Goal: Task Accomplishment & Management: Use online tool/utility

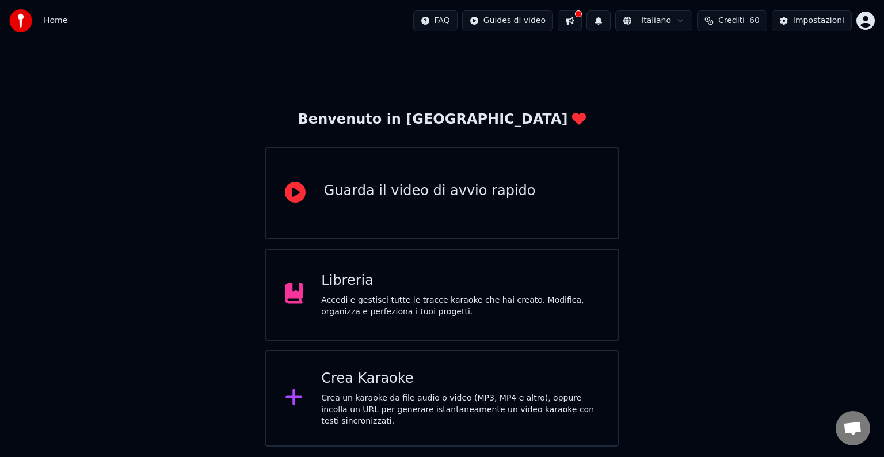
click at [447, 386] on div "Crea Karaoke" at bounding box center [460, 379] width 278 height 18
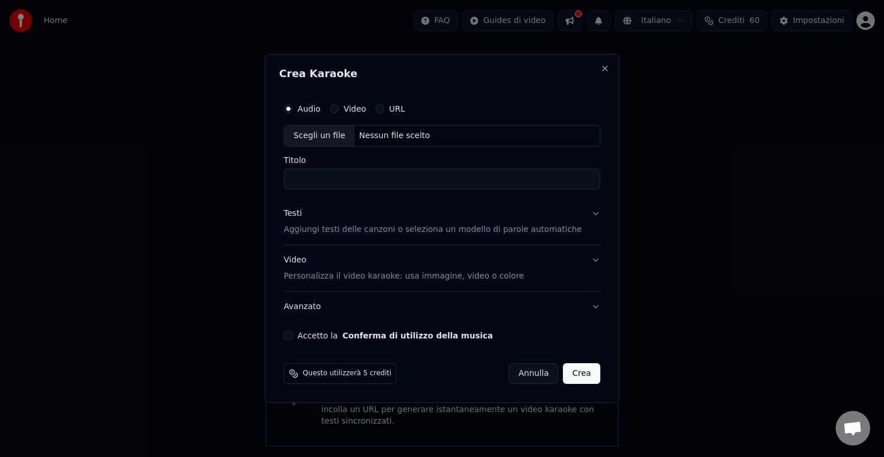
click at [376, 181] on input "Titolo" at bounding box center [442, 179] width 317 height 21
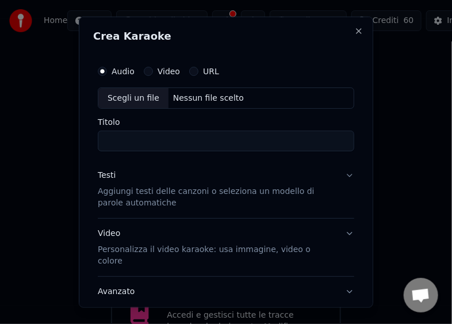
click at [256, 93] on div "Scegli un file Nessun file scelto" at bounding box center [226, 98] width 257 height 22
click at [243, 98] on div "Scegli un file Nessun file scelto" at bounding box center [226, 98] width 257 height 22
type input "**********"
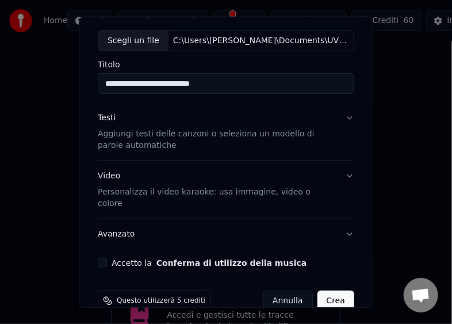
scroll to position [67, 0]
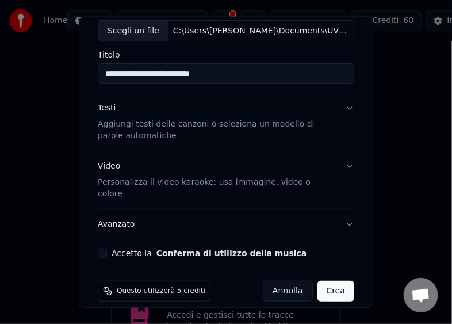
click at [104, 249] on button "Accetto la Conferma di utilizzo della musica" at bounding box center [102, 253] width 9 height 9
click at [327, 281] on button "Crea" at bounding box center [336, 291] width 37 height 21
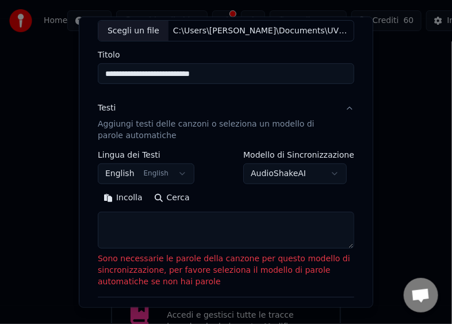
click at [129, 198] on button "Incolla" at bounding box center [123, 198] width 51 height 18
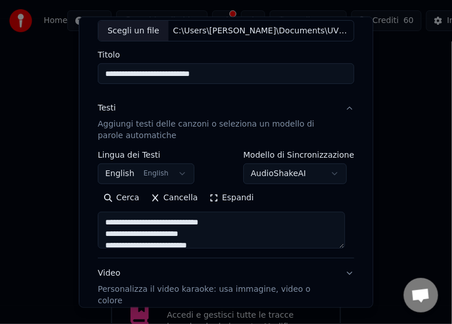
type textarea "**********"
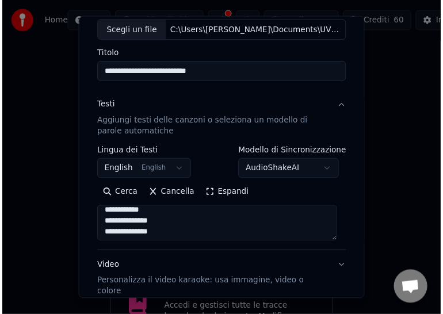
scroll to position [174, 0]
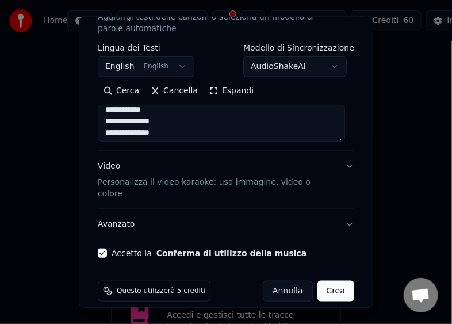
click at [329, 281] on button "Crea" at bounding box center [336, 291] width 37 height 21
select select "**"
type textarea "**********"
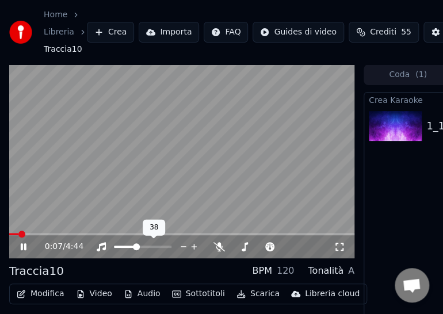
click at [136, 250] on span at bounding box center [136, 246] width 7 height 7
click at [208, 162] on video at bounding box center [181, 161] width 345 height 195
click at [136, 246] on span at bounding box center [136, 246] width 7 height 7
click at [23, 244] on icon at bounding box center [31, 246] width 26 height 9
click at [246, 159] on video at bounding box center [181, 161] width 345 height 195
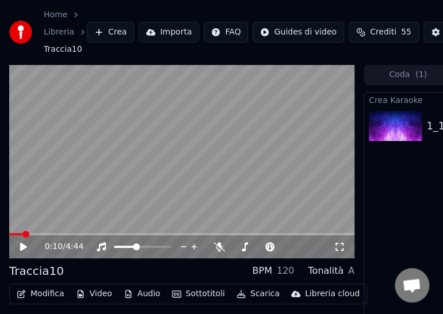
click at [257, 161] on video at bounding box center [181, 161] width 345 height 195
click at [120, 248] on span at bounding box center [122, 246] width 7 height 7
click at [25, 248] on icon at bounding box center [24, 246] width 6 height 7
click at [9, 238] on span at bounding box center [12, 234] width 7 height 7
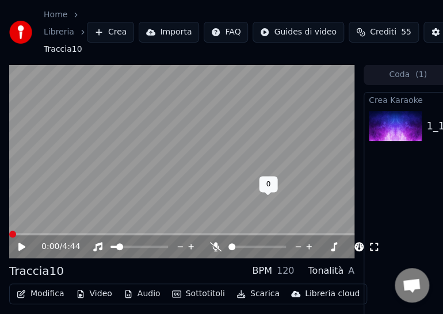
scroll to position [53, 0]
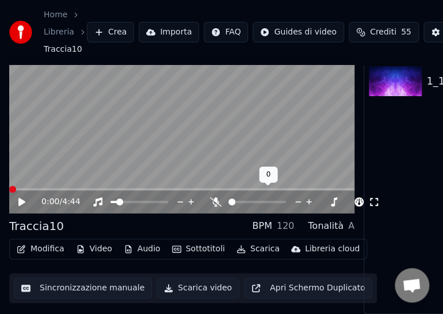
click at [287, 123] on video at bounding box center [181, 117] width 345 height 195
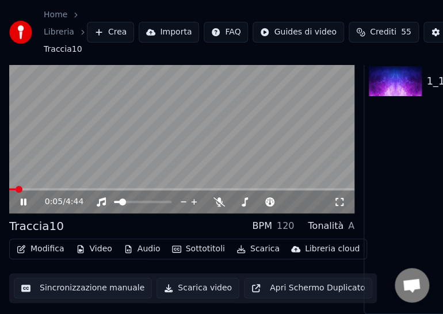
click at [21, 199] on icon at bounding box center [24, 202] width 6 height 7
click at [21, 198] on icon at bounding box center [23, 202] width 7 height 8
click at [21, 199] on icon at bounding box center [24, 202] width 6 height 7
click at [9, 186] on span at bounding box center [12, 189] width 7 height 7
click at [191, 278] on button "Scarica video" at bounding box center [198, 288] width 83 height 21
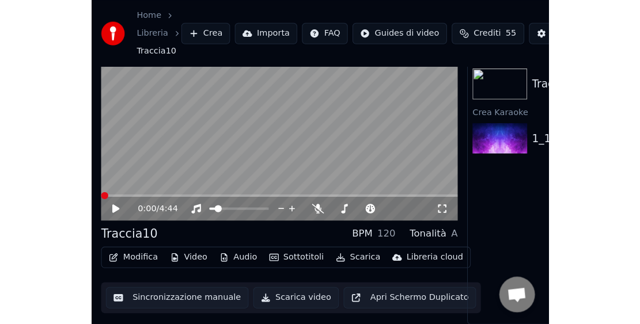
scroll to position [20, 0]
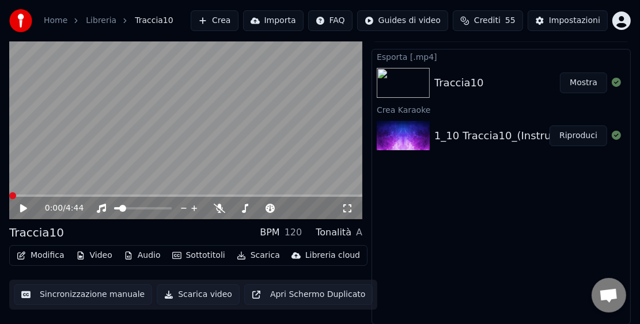
click at [415, 79] on img at bounding box center [402, 83] width 53 height 30
drag, startPoint x: 524, startPoint y: 102, endPoint x: 522, endPoint y: 86, distance: 15.7
click at [524, 102] on div "Crea Karaoke" at bounding box center [501, 109] width 258 height 14
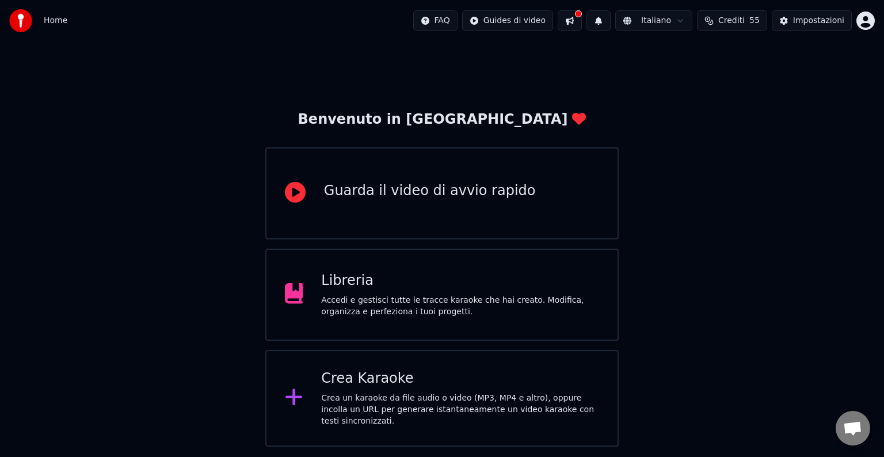
click at [464, 299] on div "Accedi e gestisci tutte le tracce karaoke che hai creato. Modifica, organizza e…" at bounding box center [460, 306] width 278 height 23
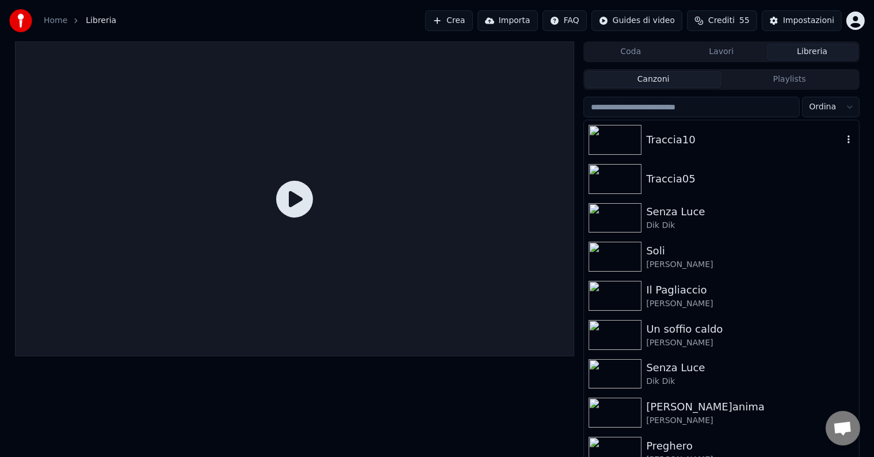
click at [621, 142] on img at bounding box center [615, 140] width 53 height 30
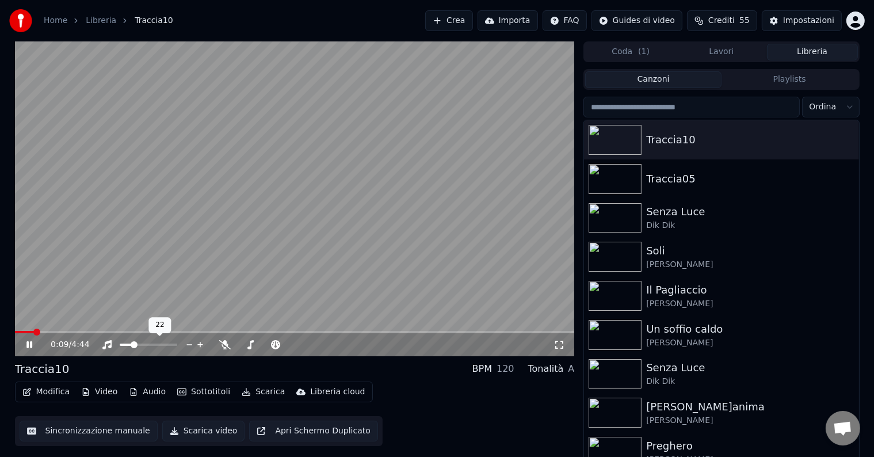
click at [132, 342] on span at bounding box center [134, 344] width 7 height 7
